Goal: Information Seeking & Learning: Learn about a topic

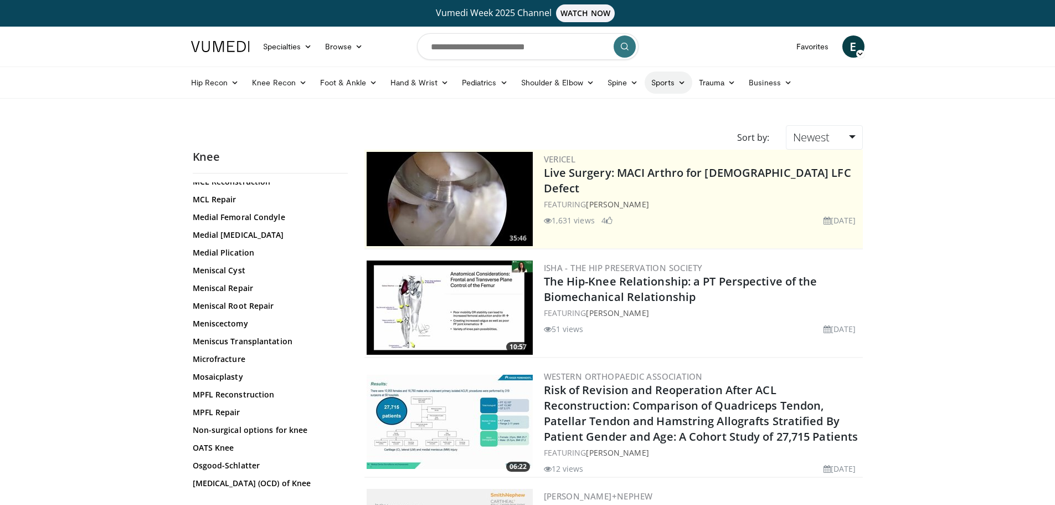
click at [680, 85] on icon at bounding box center [682, 83] width 8 height 8
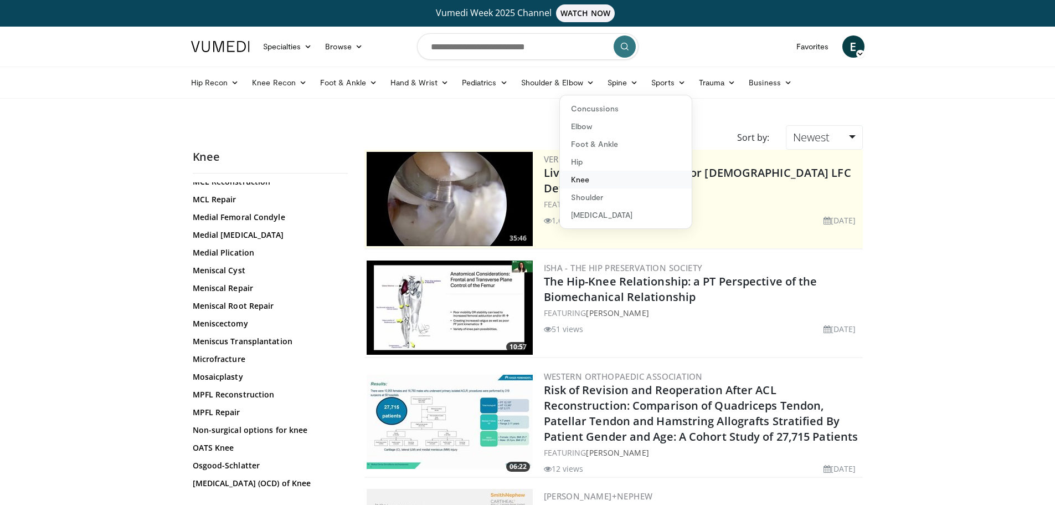
click at [581, 178] on link "Knee" at bounding box center [626, 180] width 132 height 18
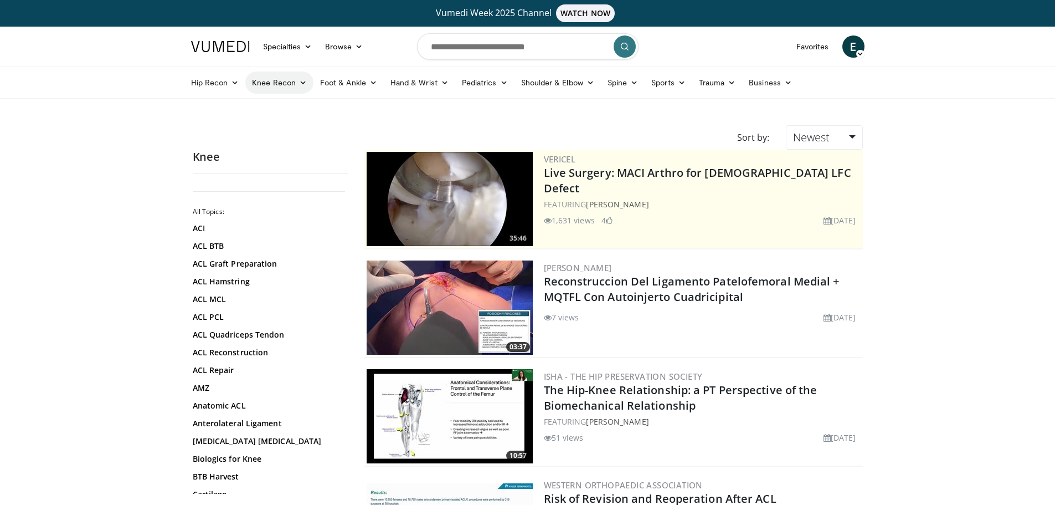
click at [294, 83] on link "Knee Recon" at bounding box center [279, 82] width 68 height 22
click at [307, 142] on link "Knee Preservation" at bounding box center [312, 144] width 132 height 18
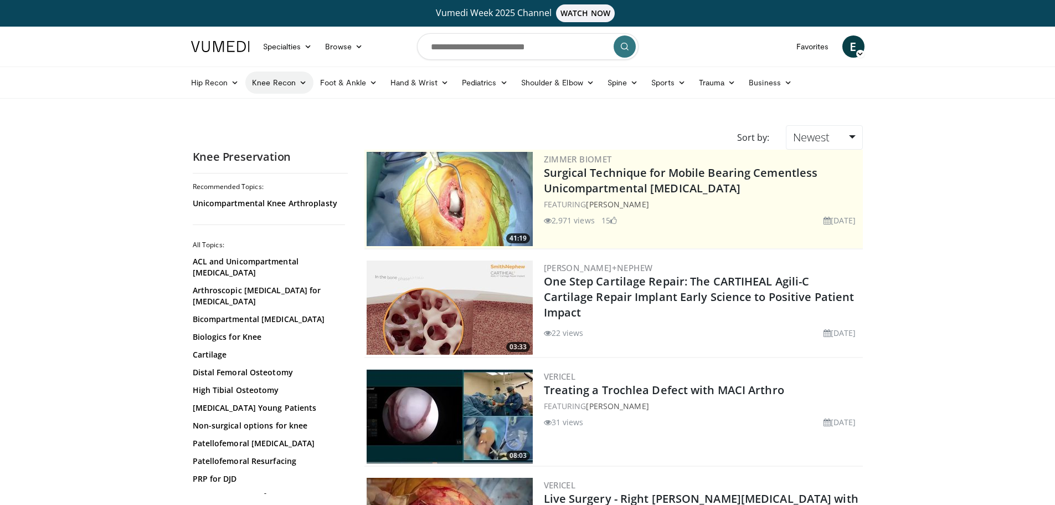
click at [299, 84] on icon at bounding box center [303, 83] width 8 height 8
click at [667, 84] on link "Sports" at bounding box center [669, 82] width 48 height 22
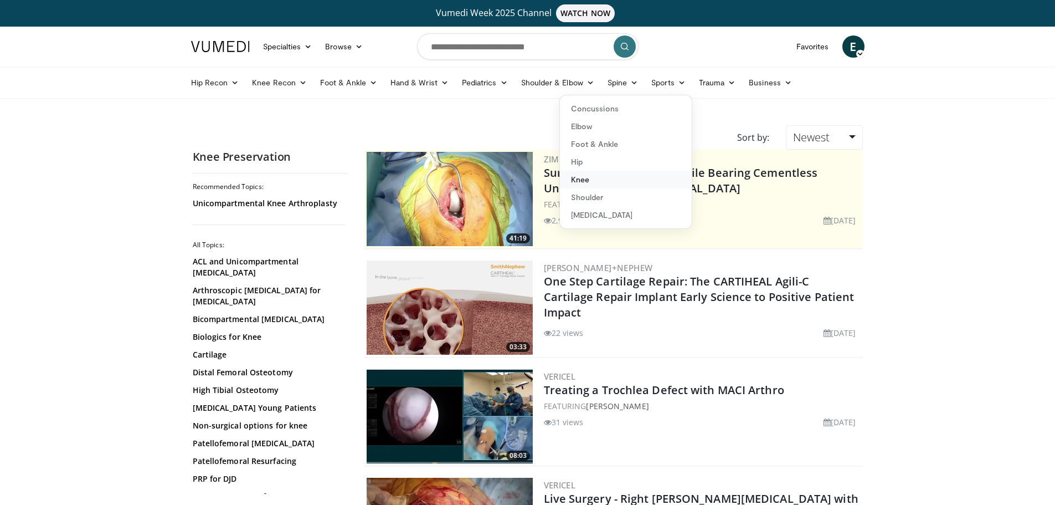
click at [592, 182] on link "Knee" at bounding box center [626, 180] width 132 height 18
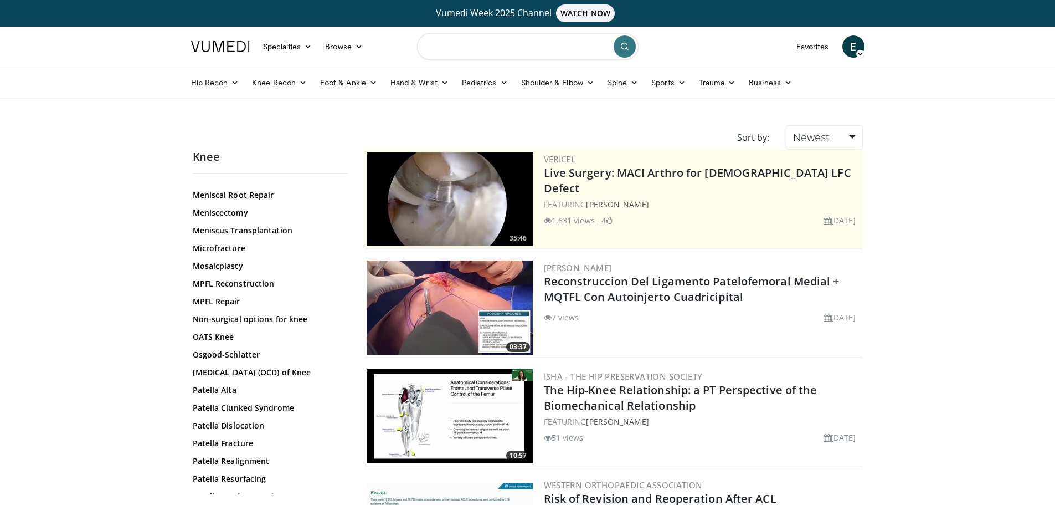
click at [541, 45] on input "Search topics, interventions" at bounding box center [528, 46] width 222 height 27
type input "**********"
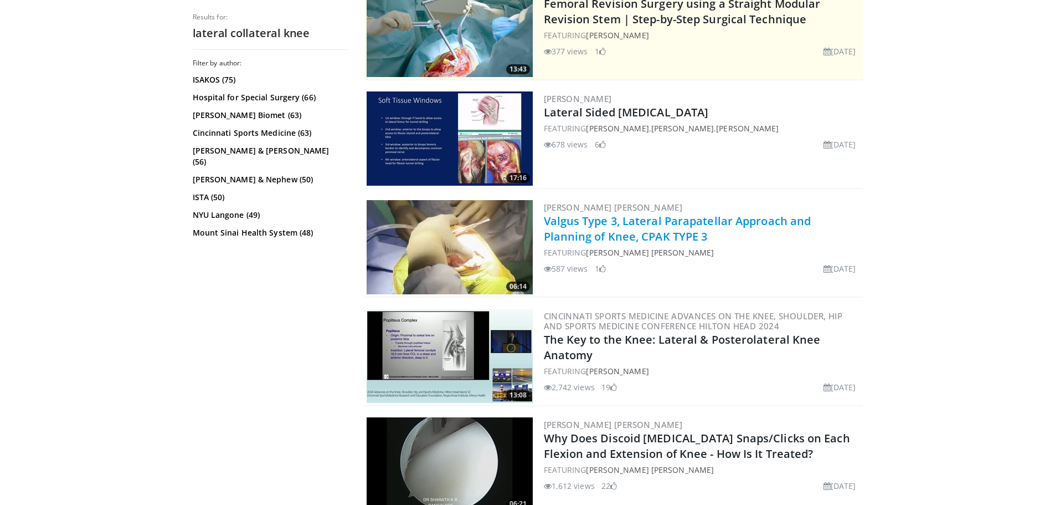
scroll to position [277, 0]
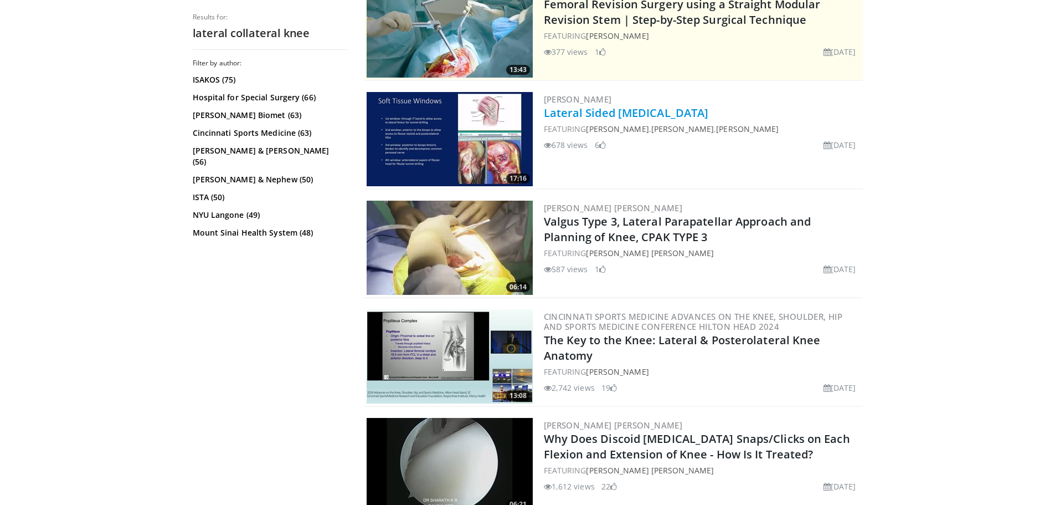
click at [626, 116] on link "Lateral Sided [MEDICAL_DATA]" at bounding box center [626, 112] width 165 height 15
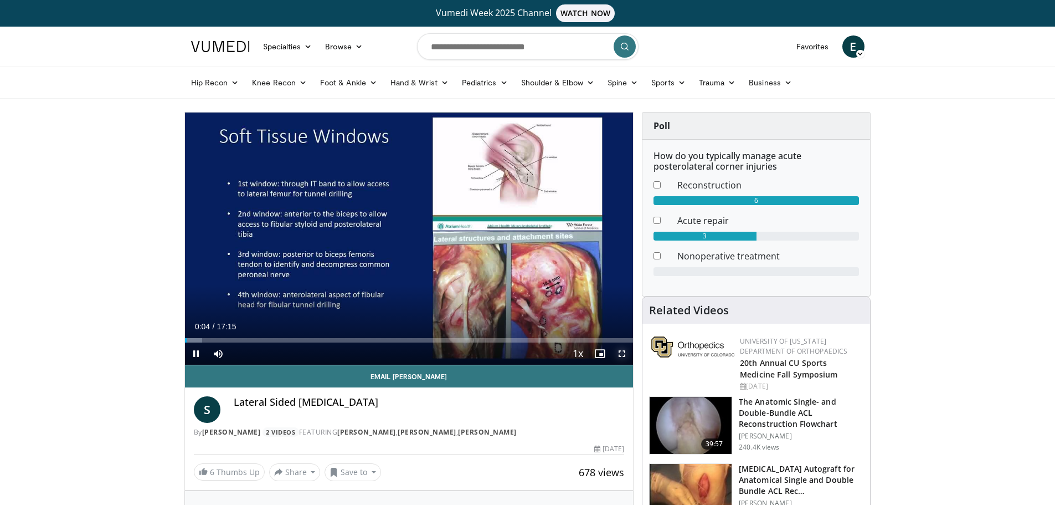
click at [623, 352] on span "Video Player" at bounding box center [622, 353] width 22 height 22
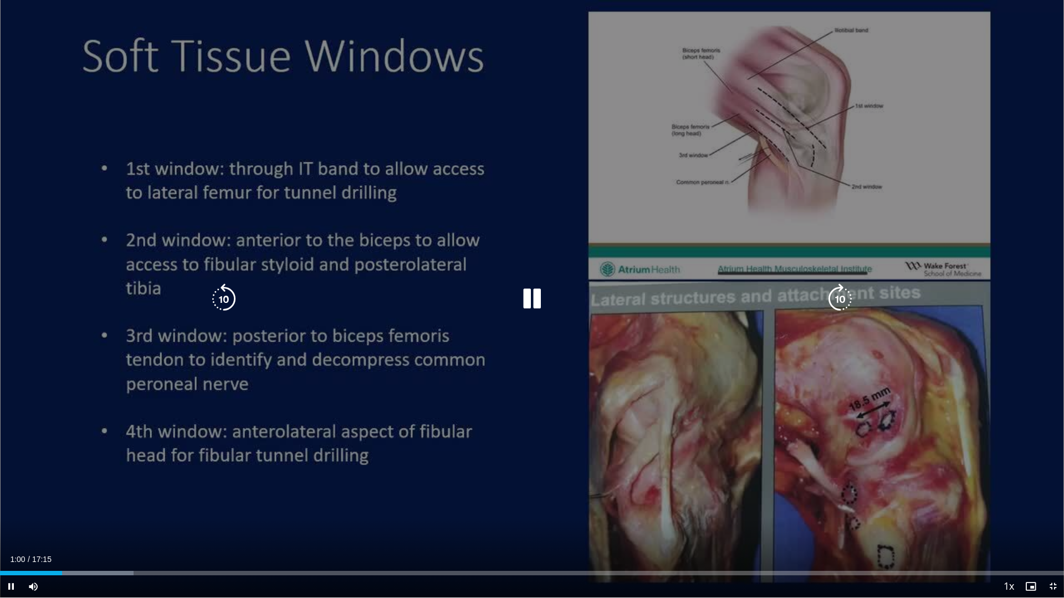
click at [831, 390] on div "10 seconds Tap to unmute" at bounding box center [532, 299] width 1064 height 598
click at [531, 298] on icon "Video Player" at bounding box center [531, 299] width 31 height 31
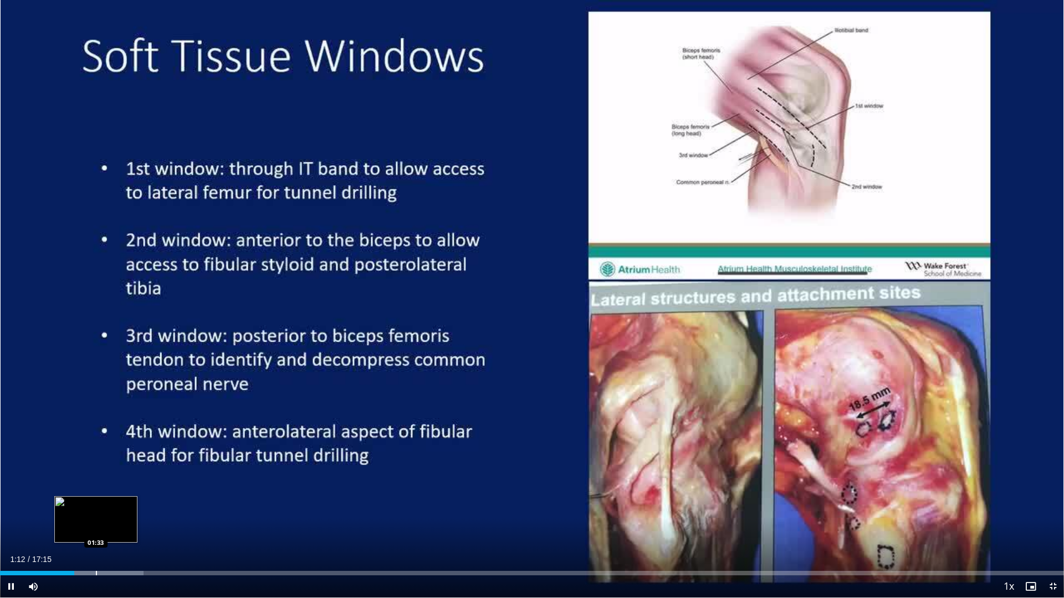
click at [96, 504] on div "Loaded : 13.50% 01:12 01:33" at bounding box center [532, 570] width 1064 height 11
click at [131, 504] on div "Progress Bar" at bounding box center [131, 573] width 1 height 4
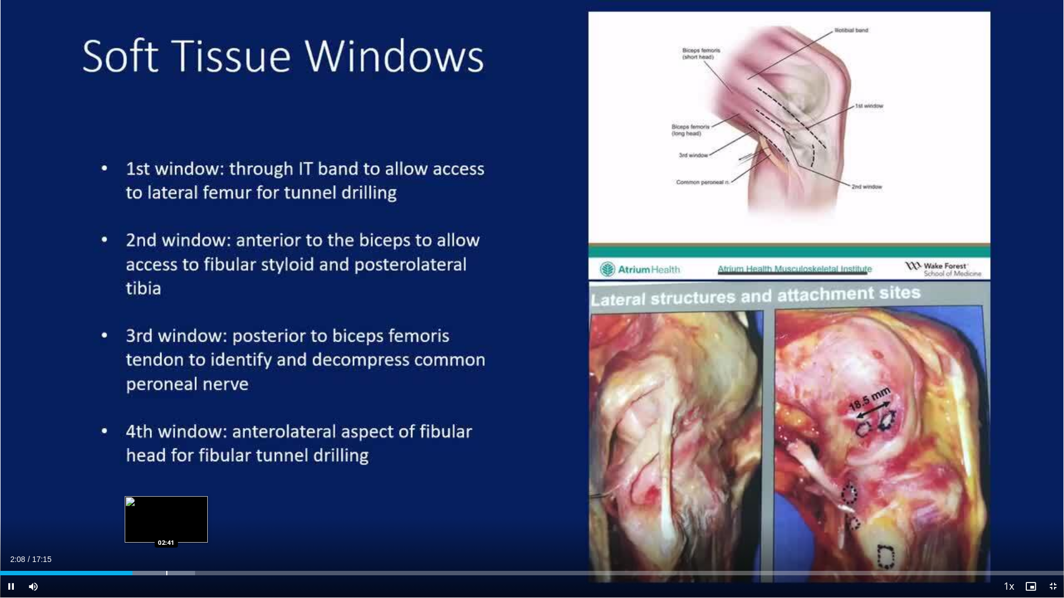
click at [166, 504] on div "Progress Bar" at bounding box center [166, 573] width 1 height 4
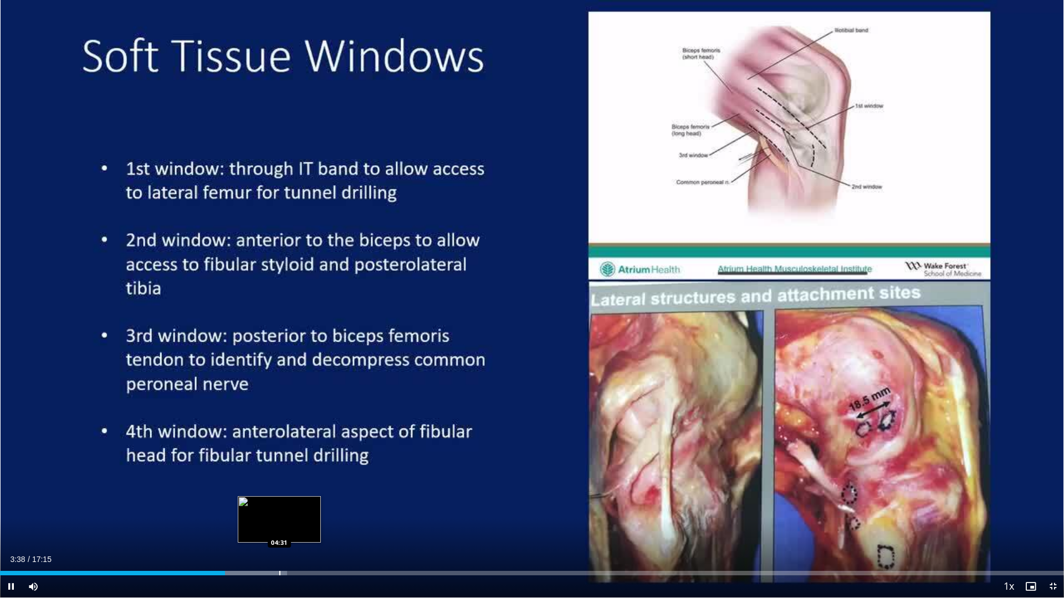
click at [279, 504] on div "Progress Bar" at bounding box center [237, 573] width 100 height 4
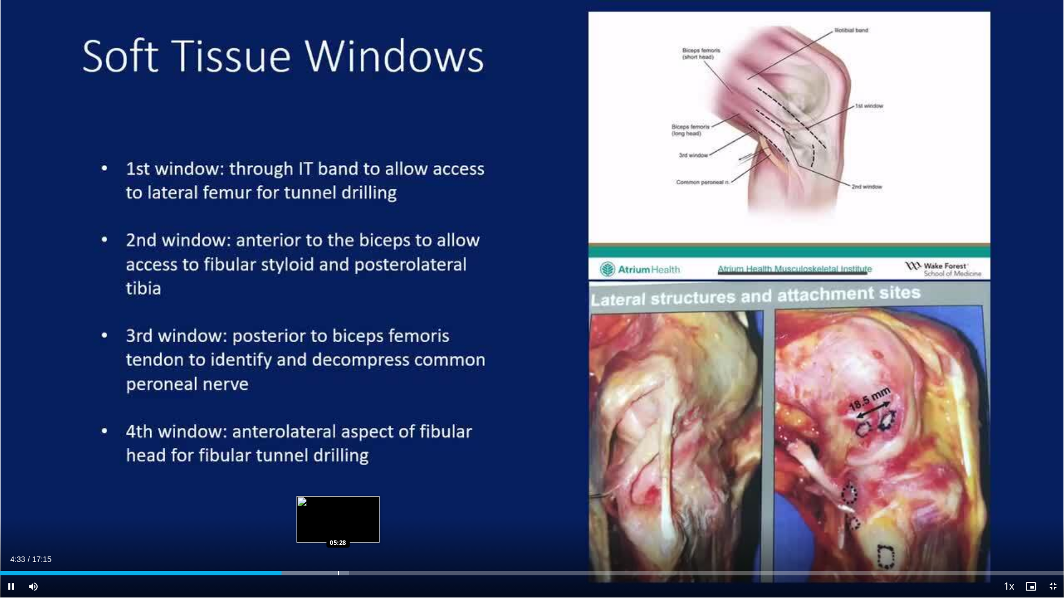
click at [338, 504] on video-js "**********" at bounding box center [532, 299] width 1064 height 598
click at [339, 504] on div "Progress Bar" at bounding box center [299, 573] width 100 height 4
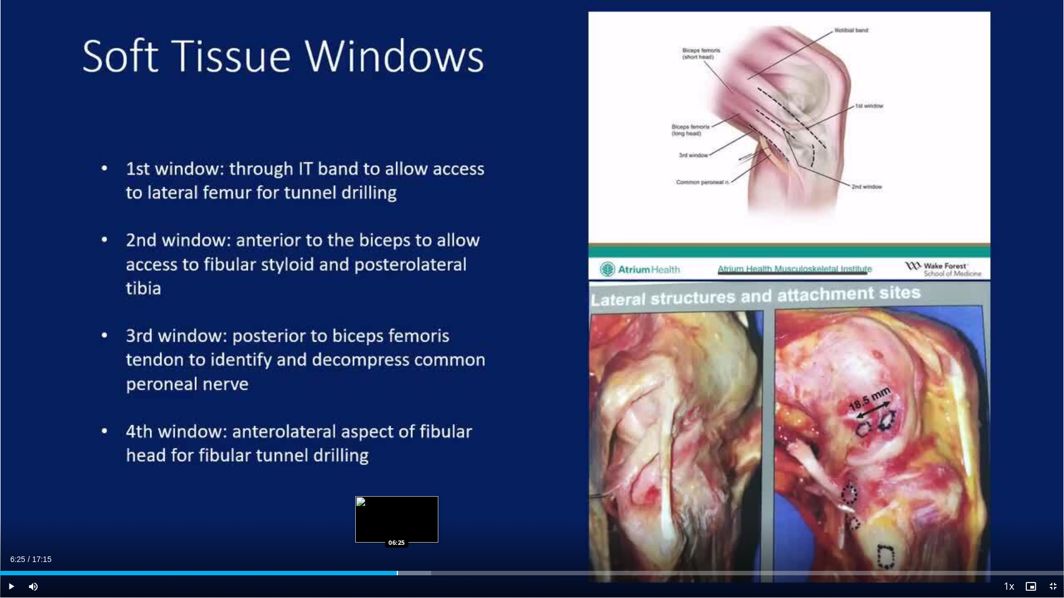
click at [397, 504] on div "Progress Bar" at bounding box center [397, 573] width 1 height 4
click at [12, 504] on span "Video Player" at bounding box center [11, 587] width 22 height 22
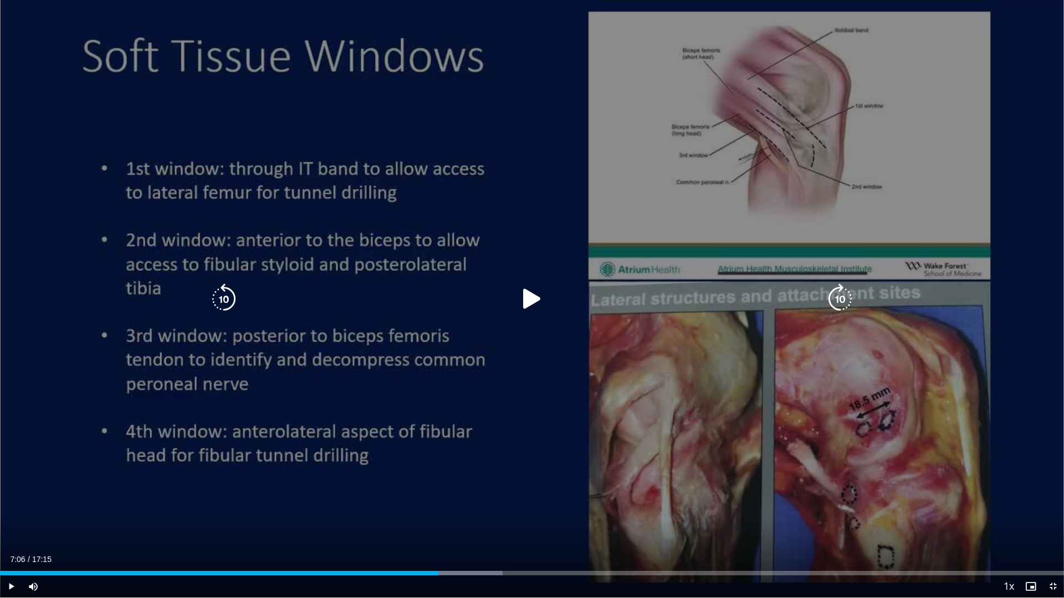
click at [1039, 33] on div "10 seconds Tap to unmute" at bounding box center [532, 299] width 1064 height 598
click at [531, 301] on icon "Video Player" at bounding box center [531, 299] width 31 height 31
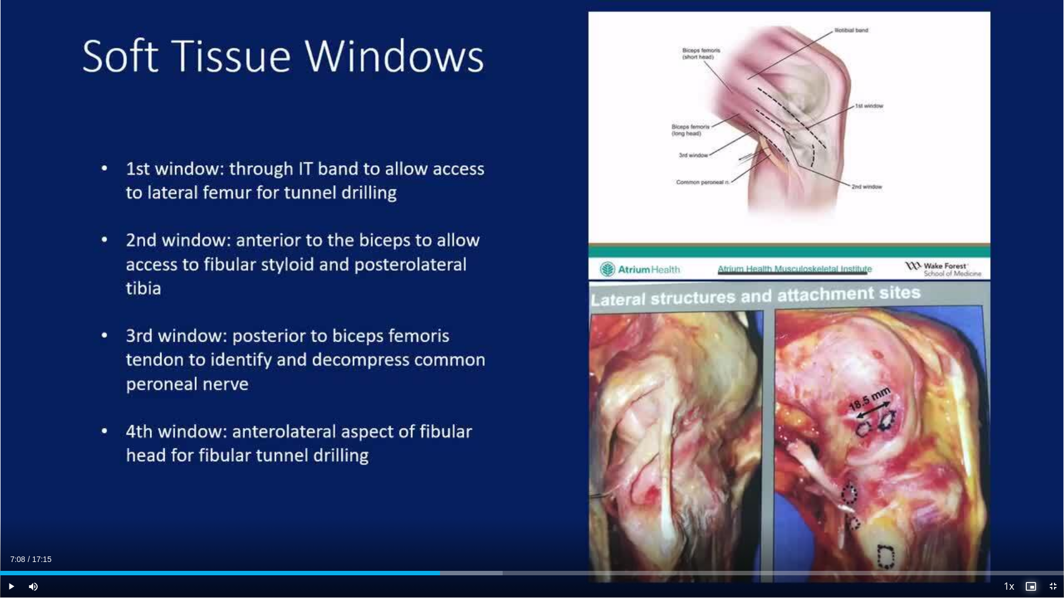
click at [1032, 504] on span "Video Player" at bounding box center [1030, 587] width 22 height 22
